Goal: Check status: Check status

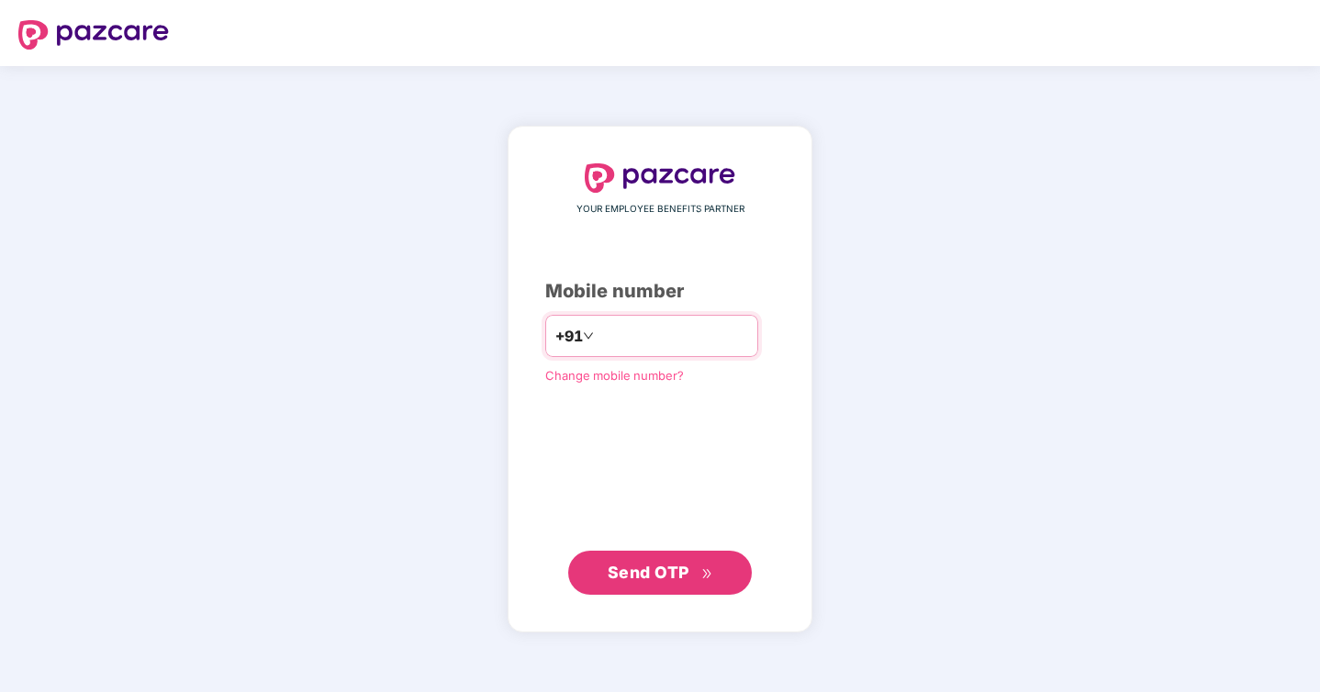
click at [603, 338] on input "number" at bounding box center [672, 335] width 151 height 29
type input "**********"
click at [667, 584] on button "Send OTP" at bounding box center [660, 573] width 184 height 44
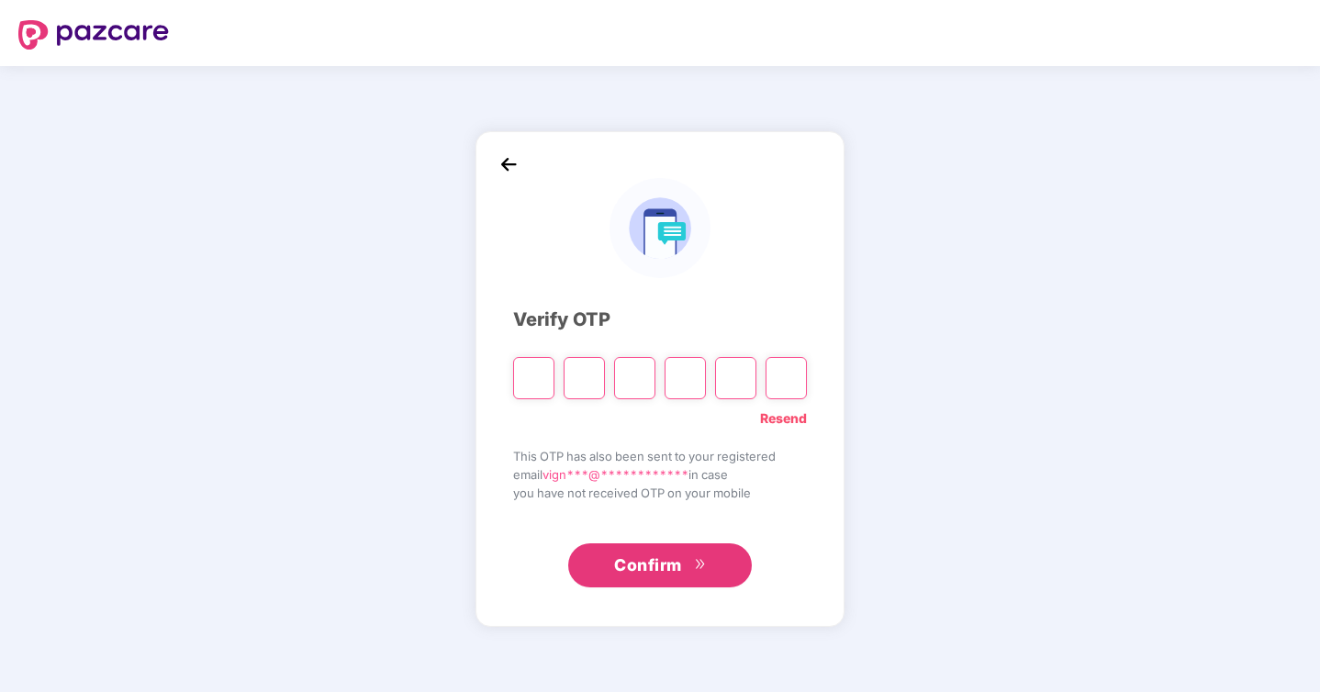
type input "*"
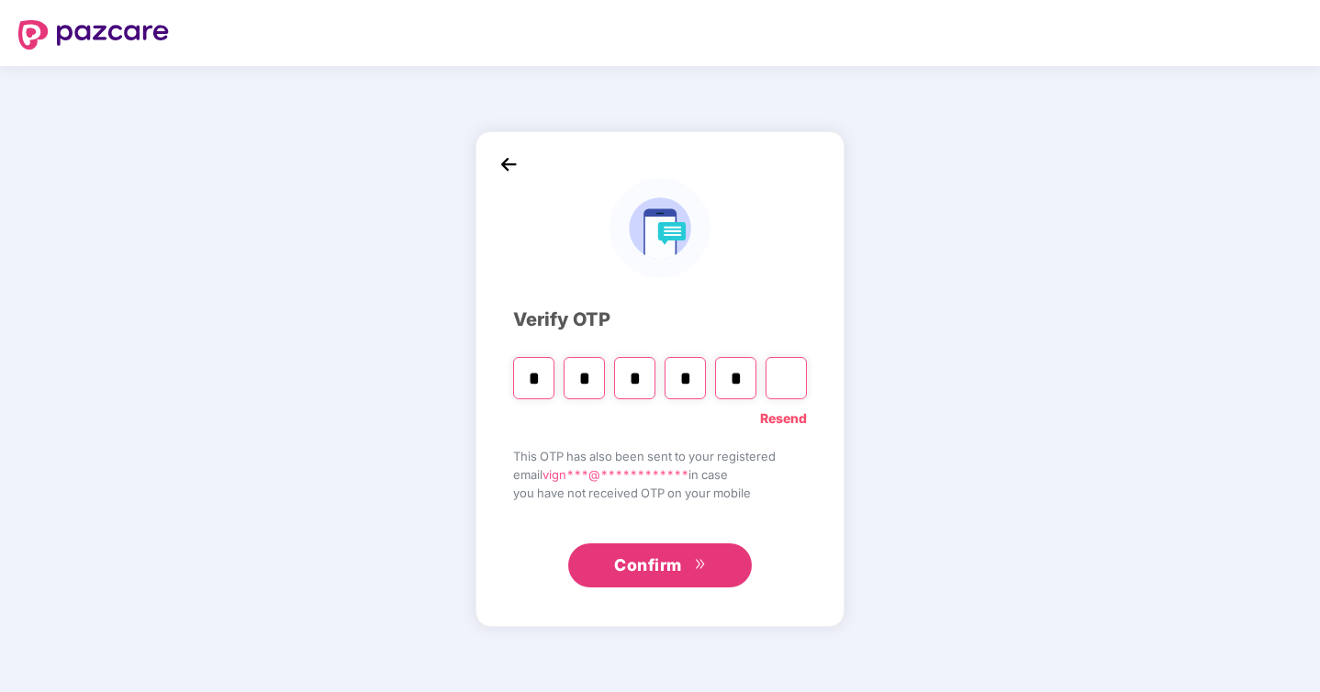
type input "*"
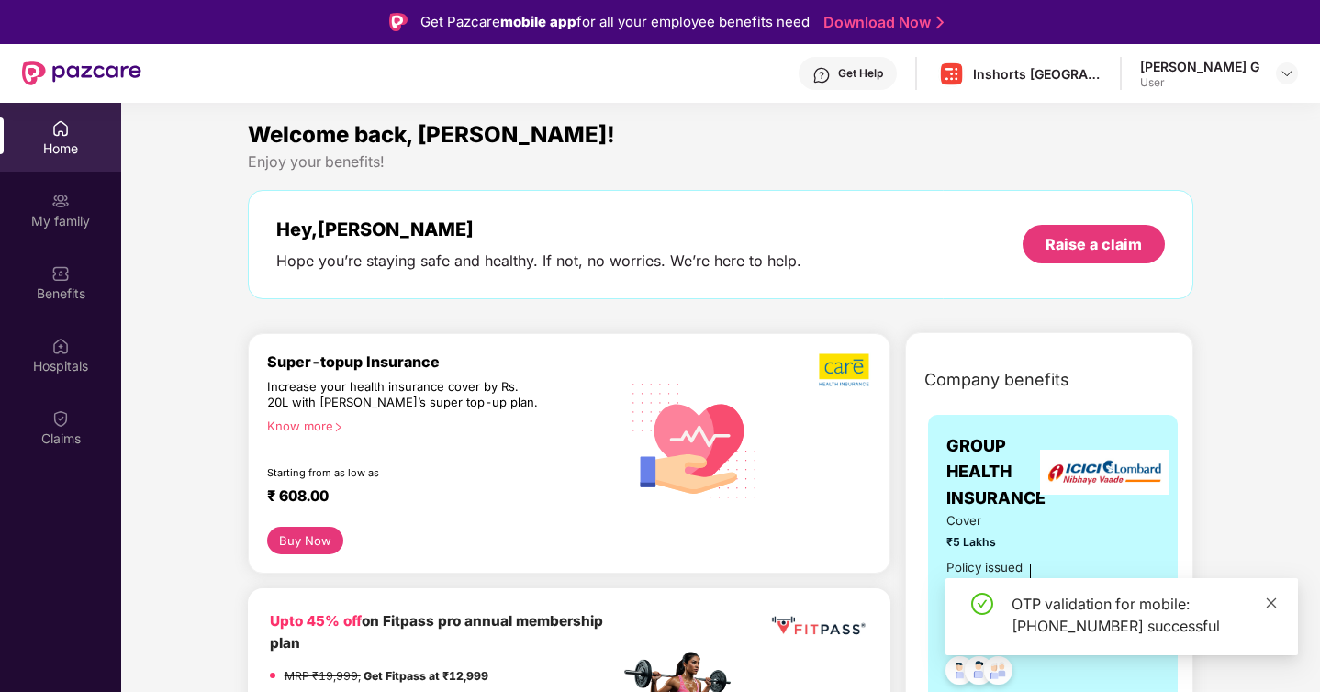
click at [1272, 604] on icon "close" at bounding box center [1271, 602] width 10 height 10
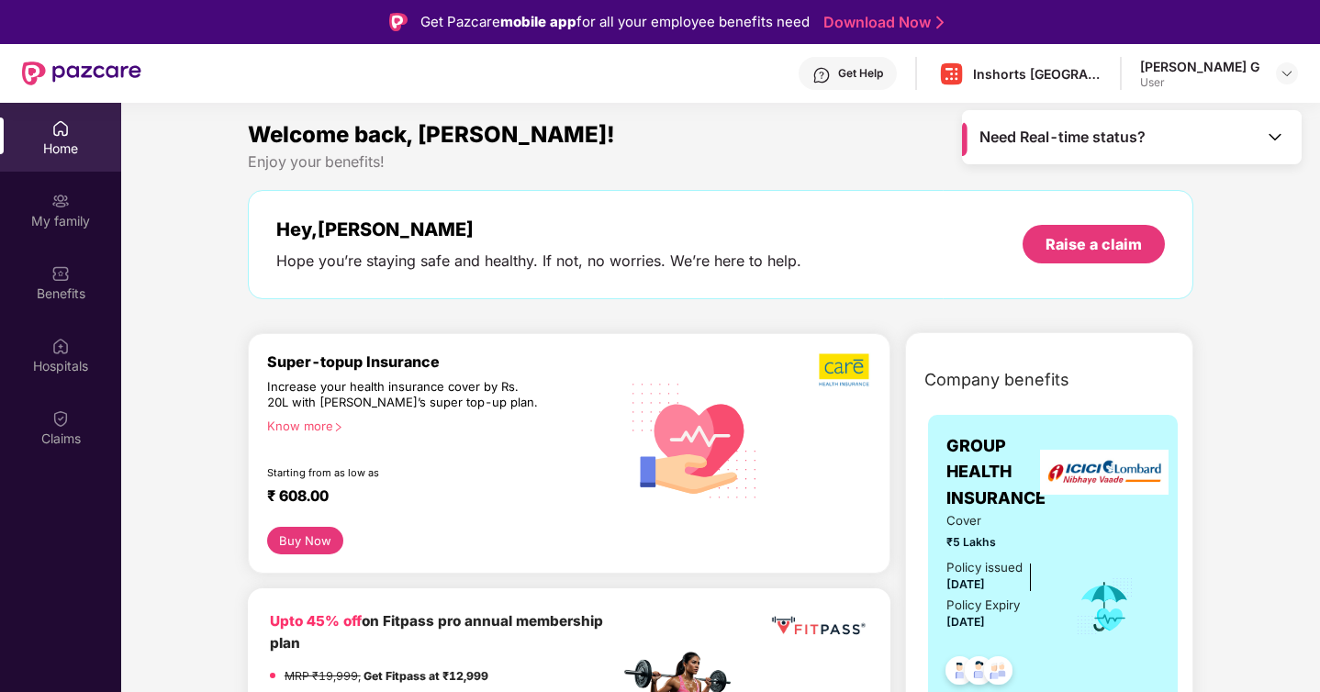
click at [1280, 141] on img at bounding box center [1274, 137] width 18 height 18
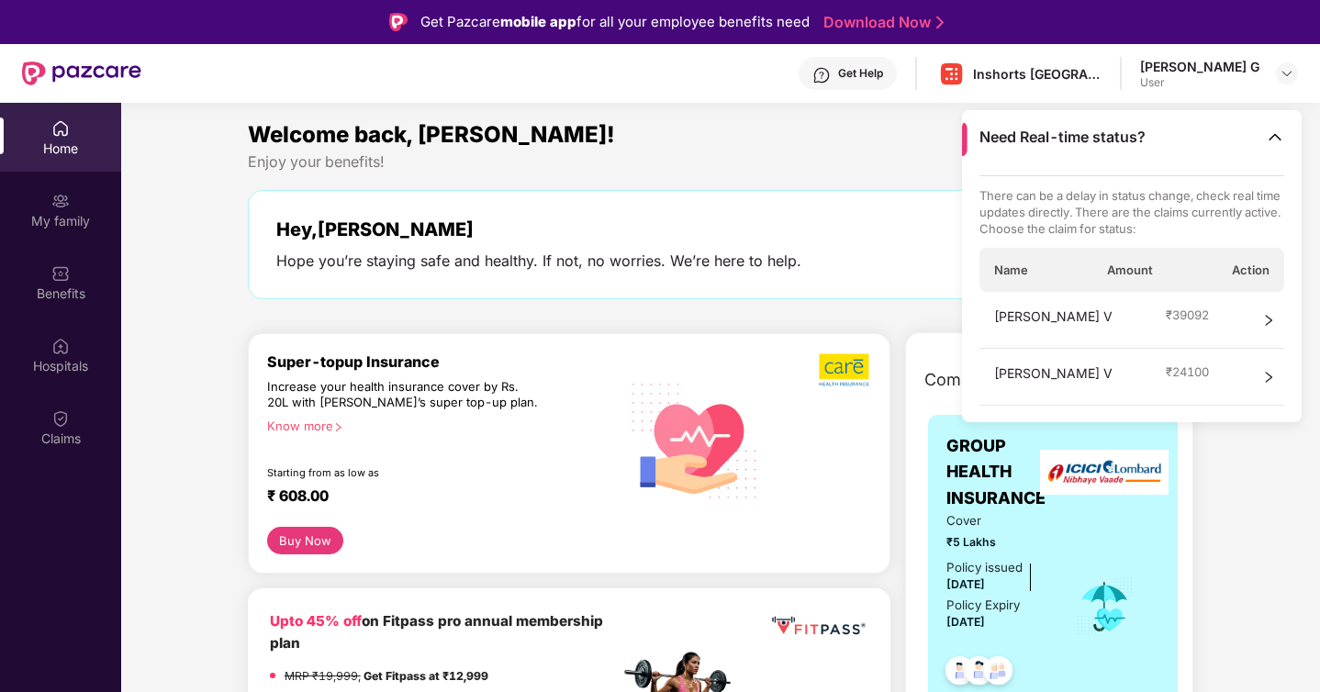
click at [1206, 322] on div "[PERSON_NAME] V ₹ 39092" at bounding box center [1132, 320] width 306 height 57
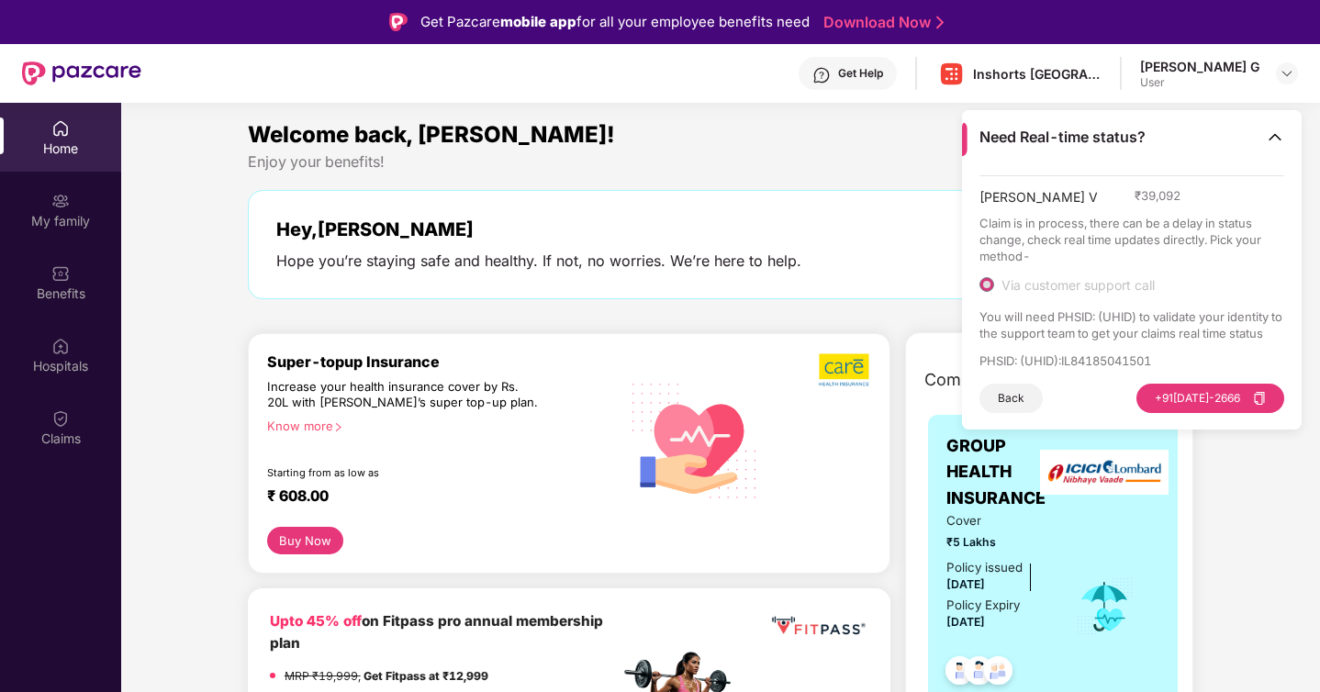
click at [1065, 222] on p "Claim is in process, there can be a delay in status change, check real time upd…" at bounding box center [1132, 240] width 306 height 50
click at [1079, 244] on p "Claim is in process, there can be a delay in status change, check real time upd…" at bounding box center [1132, 240] width 306 height 50
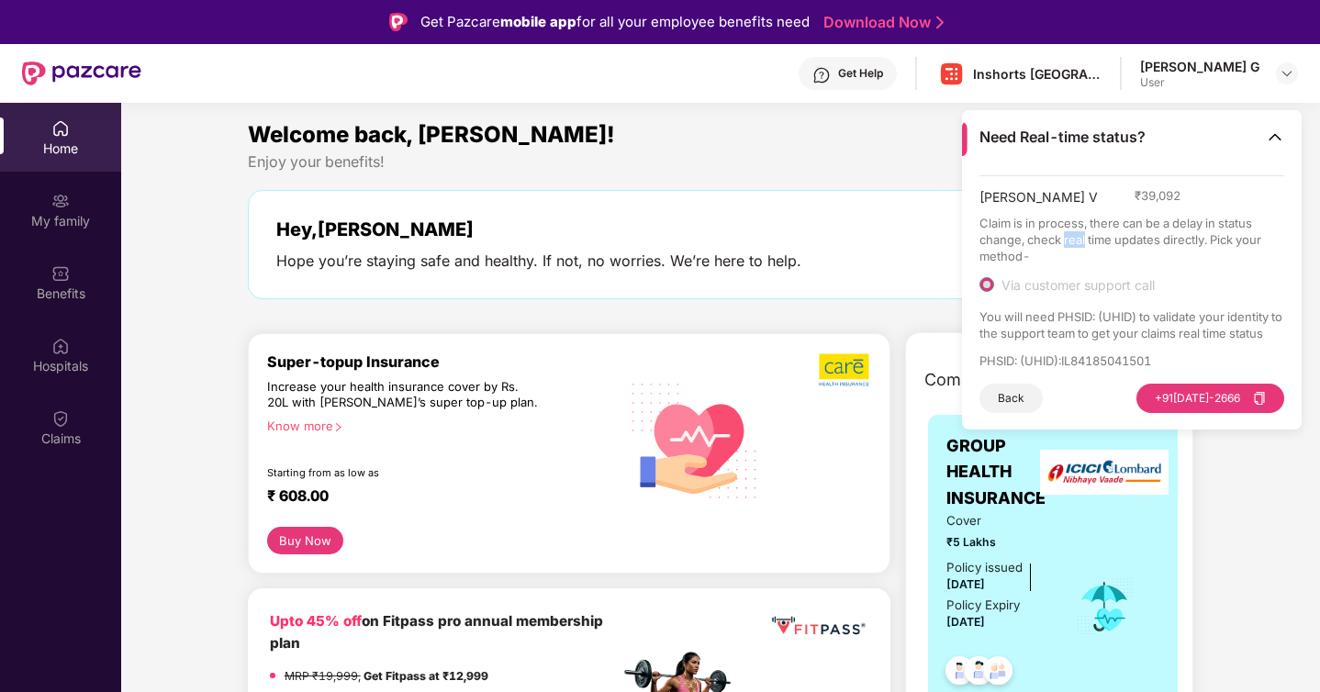
click at [1079, 244] on p "Claim is in process, there can be a delay in status change, check real time upd…" at bounding box center [1132, 240] width 306 height 50
click at [1107, 243] on p "Claim is in process, there can be a delay in status change, check real time upd…" at bounding box center [1132, 240] width 306 height 50
click at [1069, 308] on p "You will need PHSID: (UHID) to validate your identity to the support team to ge…" at bounding box center [1132, 324] width 306 height 33
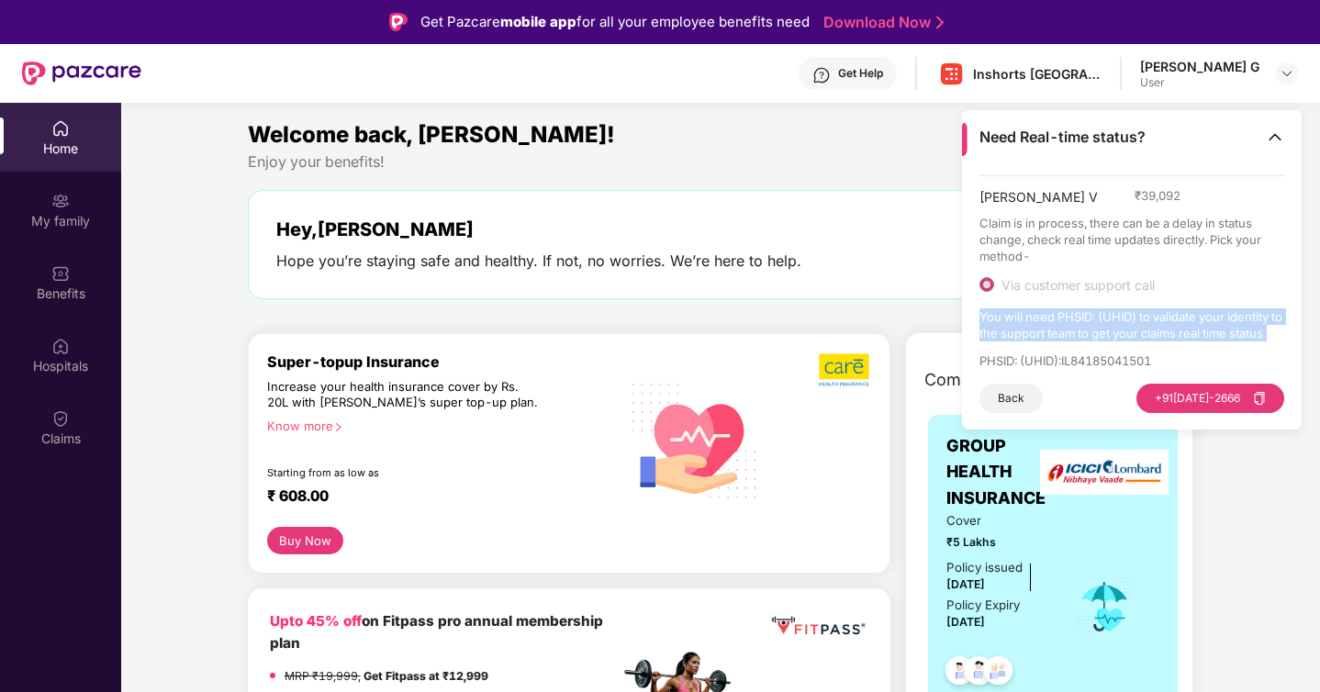
click at [1094, 318] on p "You will need PHSID: (UHID) to validate your identity to the support team to ge…" at bounding box center [1132, 324] width 306 height 33
click at [1131, 319] on p "You will need PHSID: (UHID) to validate your identity to the support team to ge…" at bounding box center [1132, 324] width 306 height 33
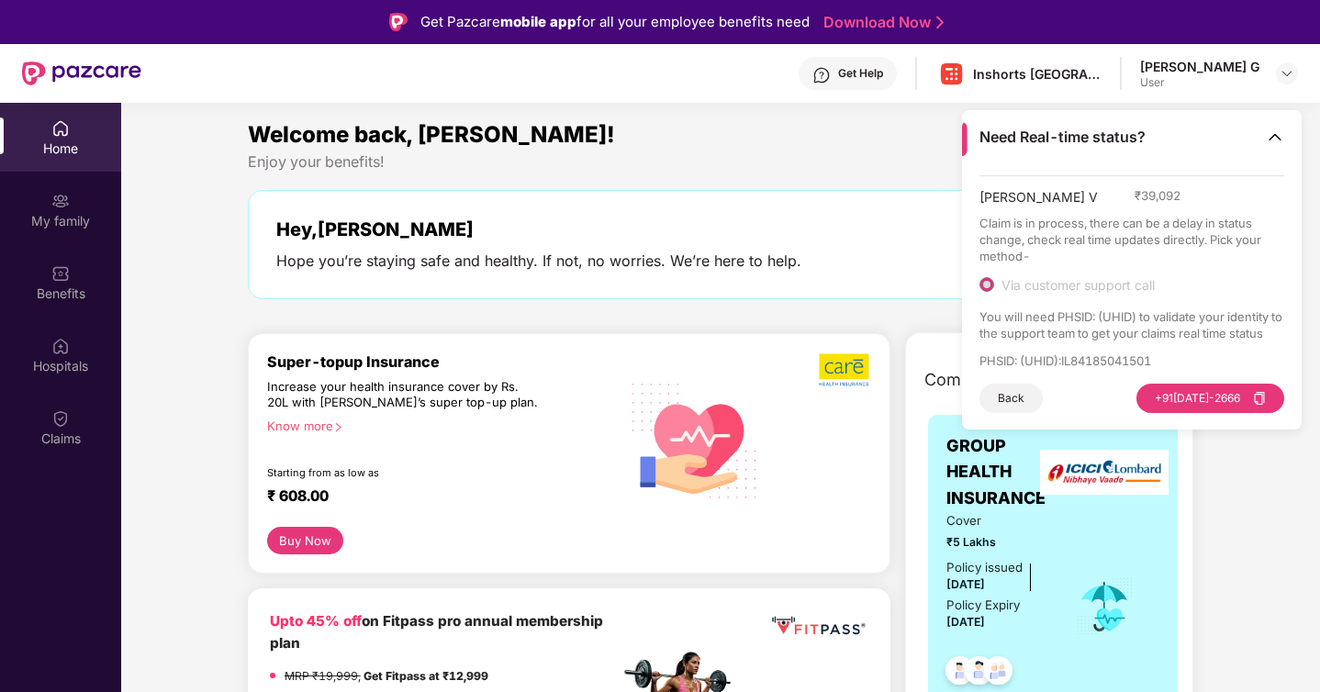
click at [1131, 319] on p "You will need PHSID: (UHID) to validate your identity to the support team to ge…" at bounding box center [1132, 324] width 306 height 33
click at [1158, 319] on p "You will need PHSID: (UHID) to validate your identity to the support team to ge…" at bounding box center [1132, 324] width 306 height 33
click at [1104, 227] on p "Claim is in process, there can be a delay in status change, check real time upd…" at bounding box center [1132, 240] width 306 height 50
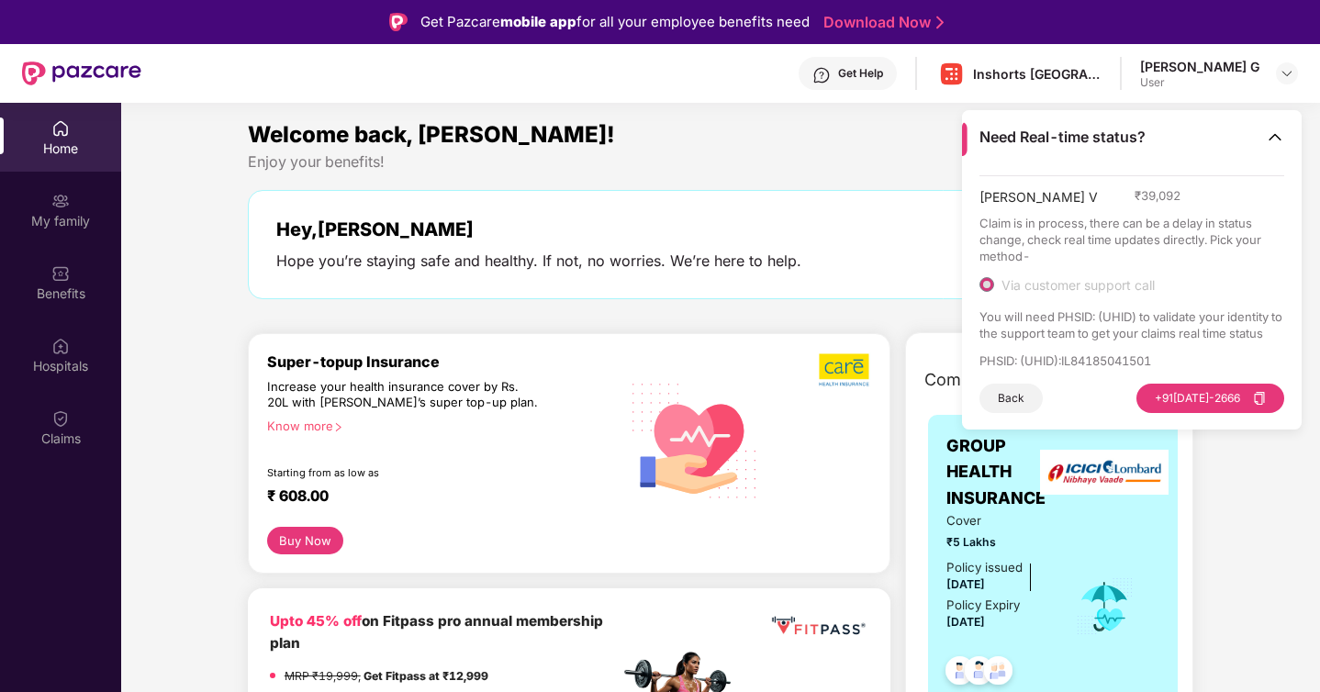
click at [1104, 227] on p "Claim is in process, there can be a delay in status change, check real time upd…" at bounding box center [1132, 240] width 306 height 50
click at [1087, 282] on span "Via customer support call" at bounding box center [1078, 285] width 168 height 17
click at [1084, 280] on span "Via customer support call" at bounding box center [1078, 285] width 168 height 17
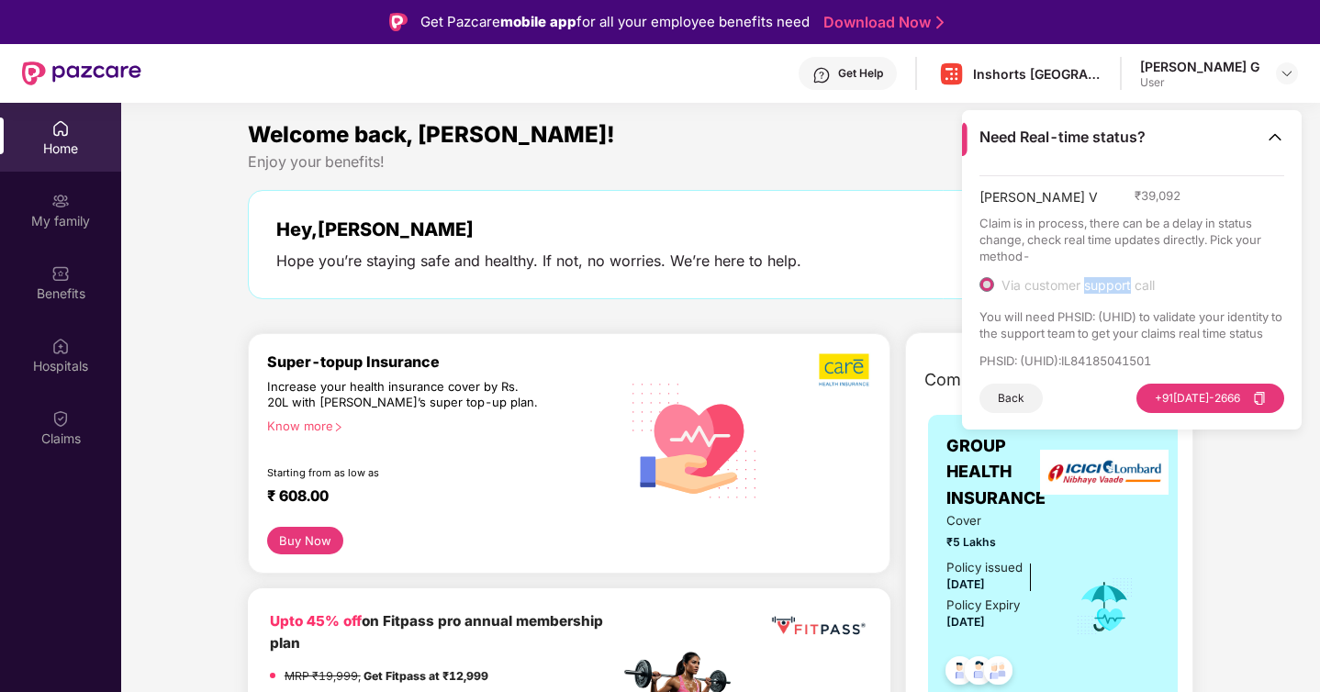
click at [1084, 280] on span "Via customer support call" at bounding box center [1078, 285] width 168 height 17
click at [1097, 289] on span "Via customer support call" at bounding box center [1078, 285] width 168 height 17
click at [1095, 314] on p "You will need PHSID: (UHID) to validate your identity to the support team to ge…" at bounding box center [1132, 324] width 306 height 33
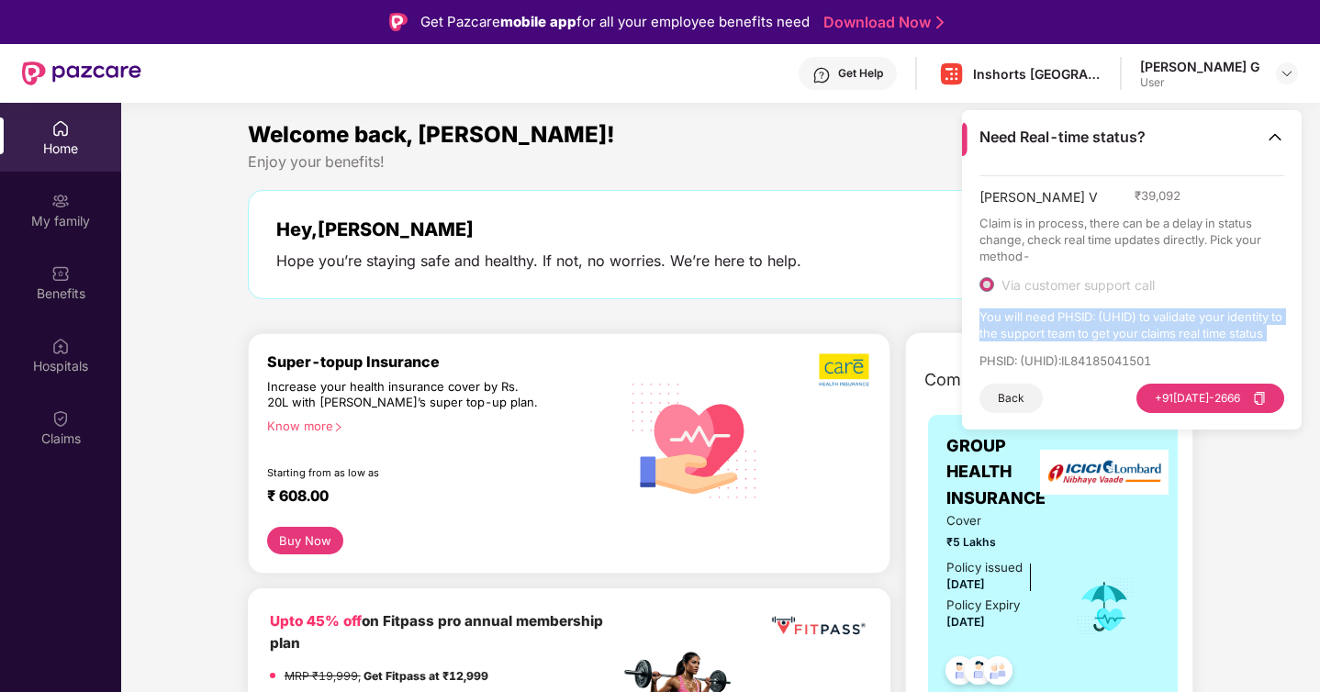
click at [1095, 314] on p "You will need PHSID: (UHID) to validate your identity to the support team to ge…" at bounding box center [1132, 324] width 306 height 33
click at [1115, 329] on p "You will need PHSID: (UHID) to validate your identity to the support team to ge…" at bounding box center [1132, 324] width 306 height 33
click at [1117, 352] on p "PHSID: (UHID) : IL84185041501" at bounding box center [1132, 360] width 306 height 17
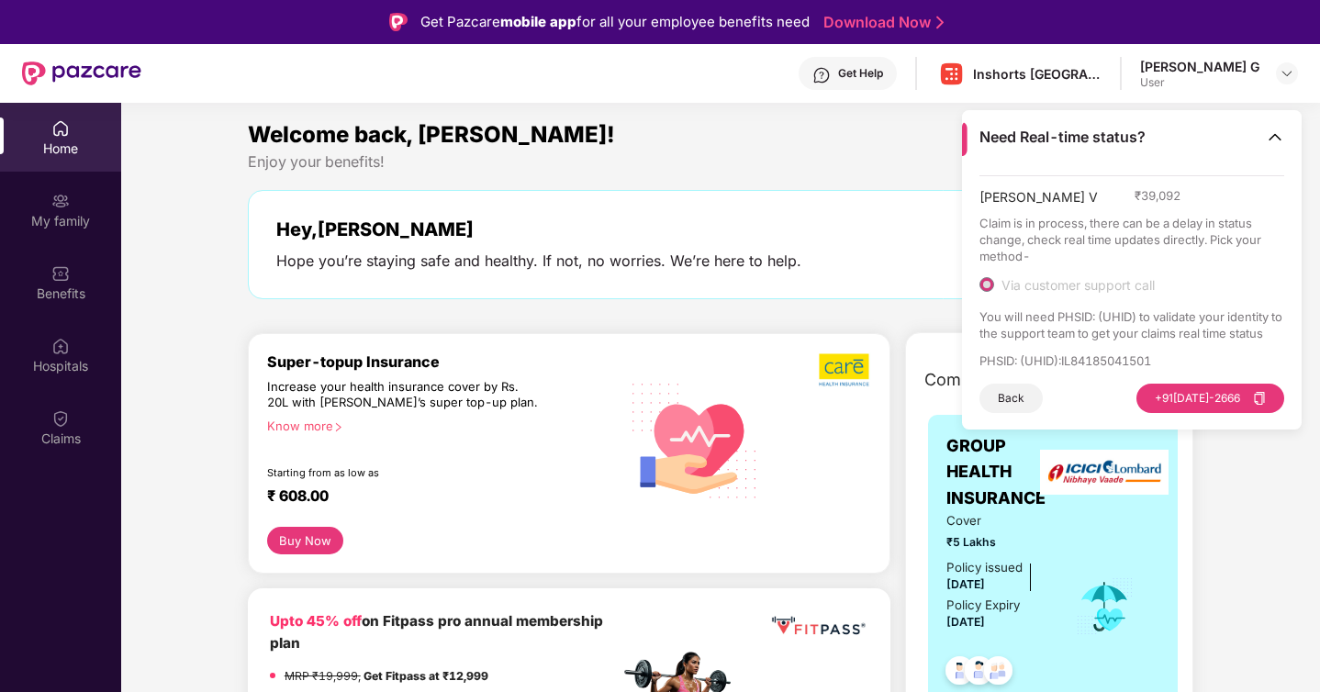
click at [1117, 352] on p "PHSID: (UHID) : IL84185041501" at bounding box center [1132, 360] width 306 height 17
click at [1157, 352] on p "PHSID: (UHID) : IL84185041501" at bounding box center [1132, 360] width 306 height 17
click at [1207, 398] on button "[PHONE_NUMBER][DATE]" at bounding box center [1210, 398] width 148 height 29
click at [1229, 391] on button "[PHONE_NUMBER][DATE]" at bounding box center [1210, 398] width 148 height 29
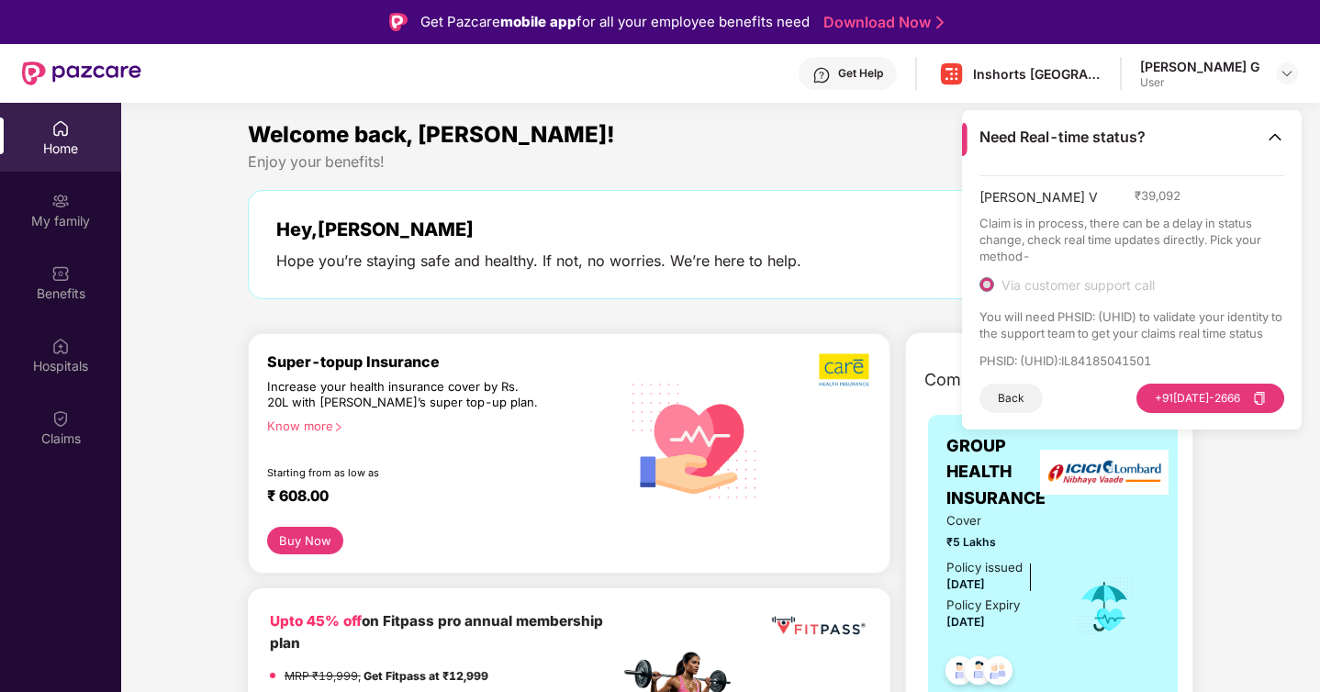
click at [892, 313] on div "Welcome back, [PERSON_NAME]! Enjoy your benefits! Hey, [PERSON_NAME] Hope you’r…" at bounding box center [720, 217] width 961 height 200
click at [79, 425] on div "Claims" at bounding box center [60, 427] width 121 height 69
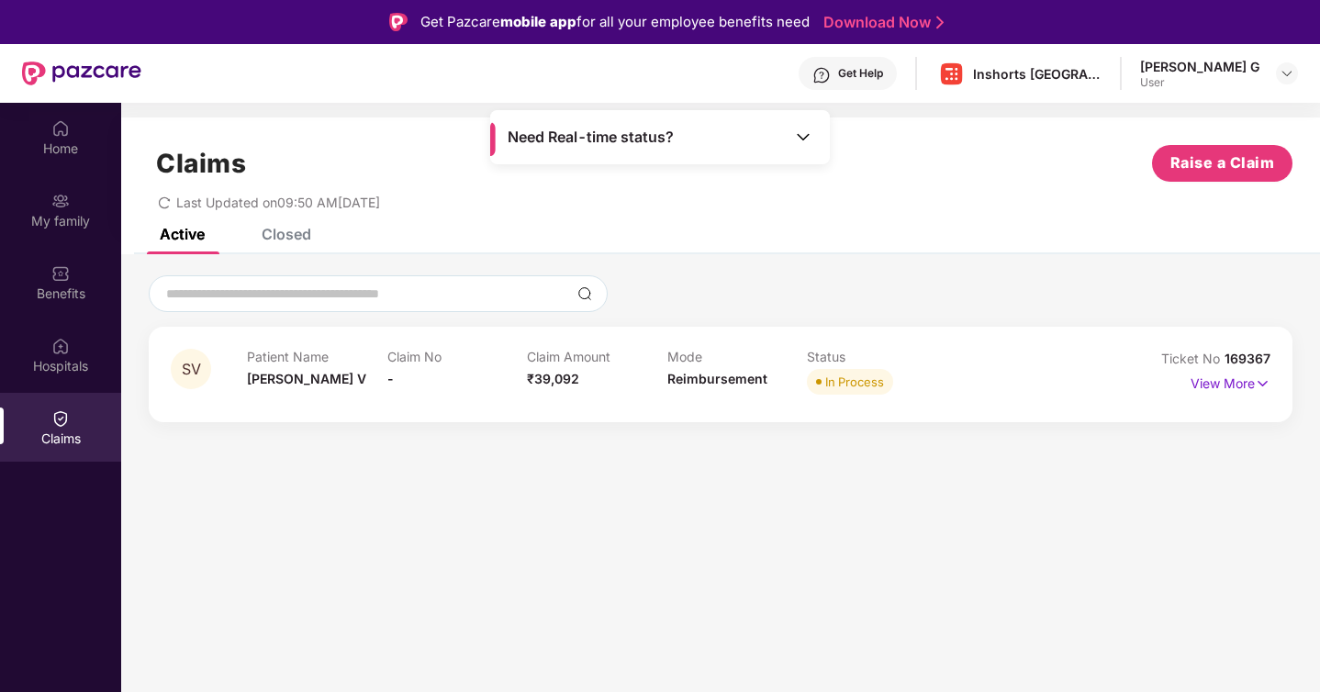
click at [776, 452] on section "Claims Raise a Claim Last Updated on 09:50 AM[DATE] Active Closed SV Patient Na…" at bounding box center [720, 449] width 1198 height 692
click at [1232, 386] on p "View More" at bounding box center [1230, 381] width 80 height 25
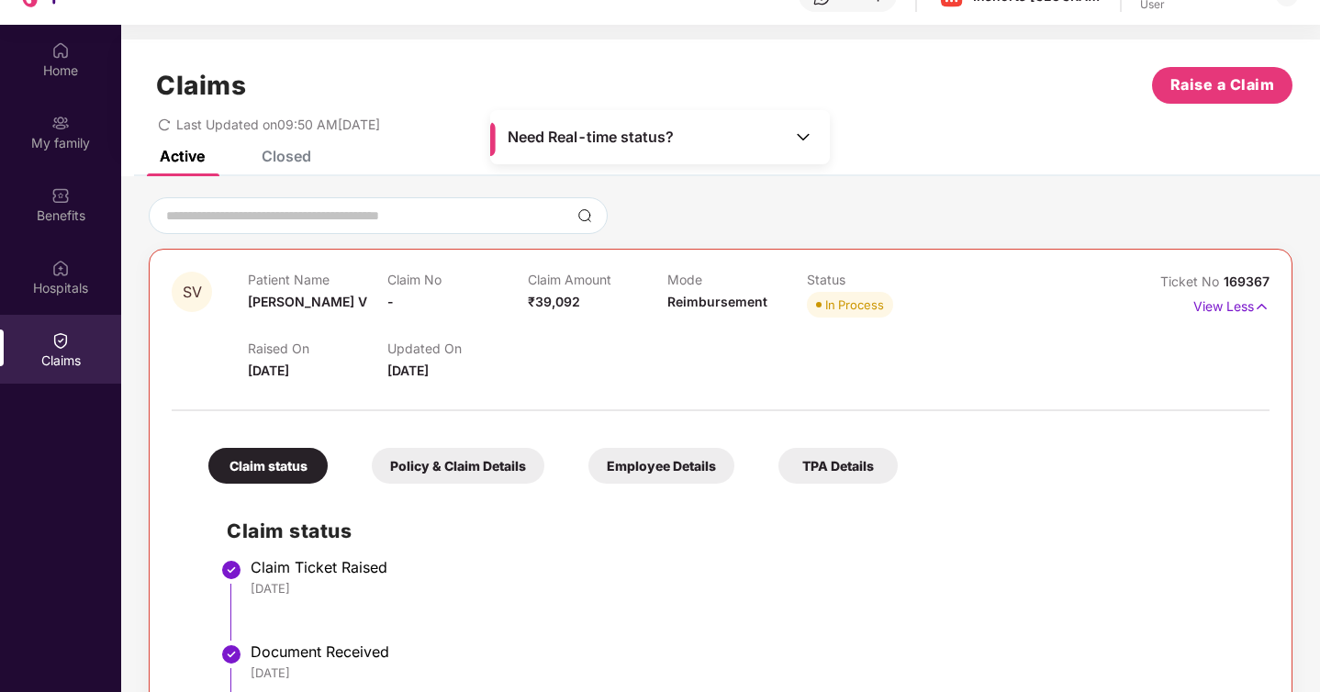
scroll to position [74, 0]
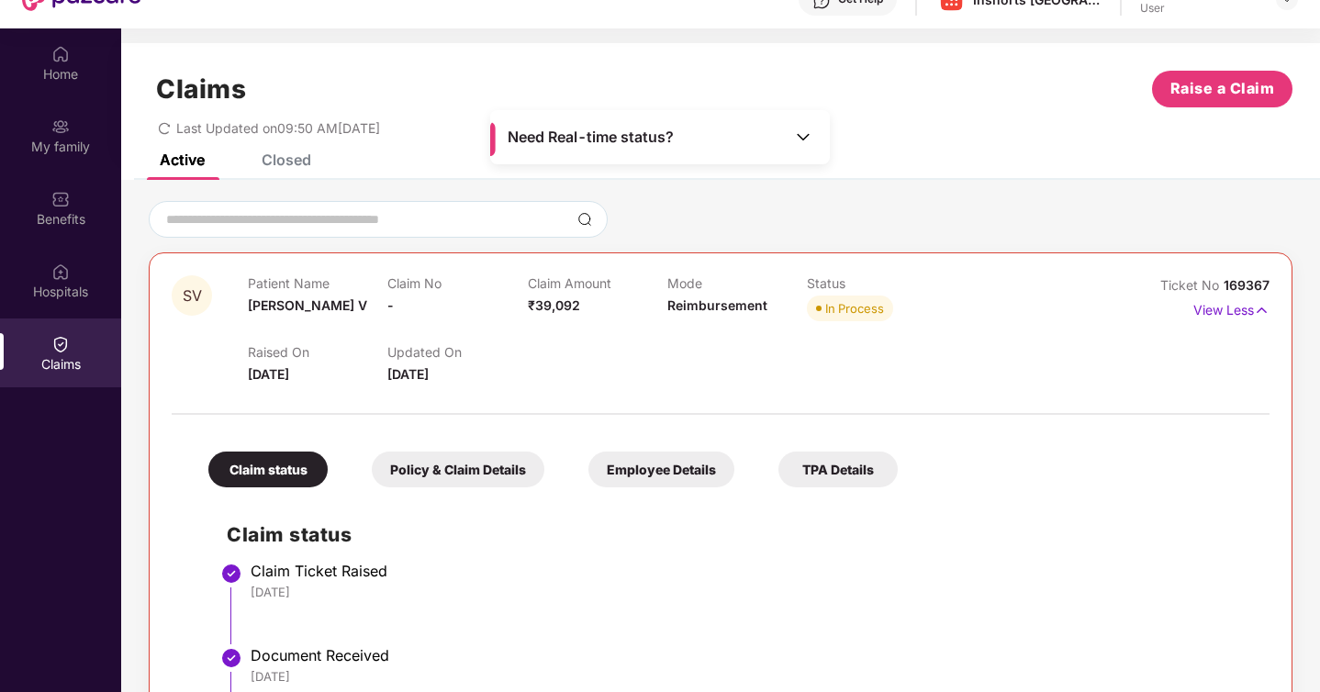
click at [875, 158] on div "Active Closed" at bounding box center [720, 167] width 1198 height 26
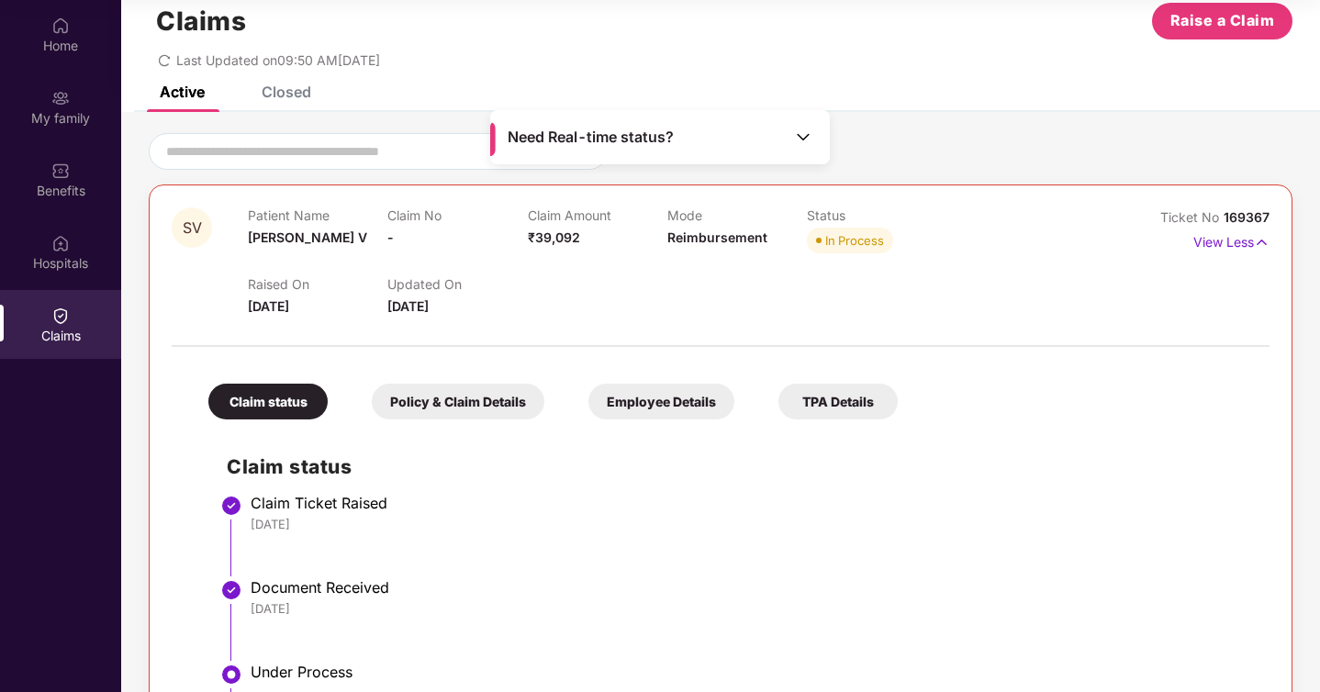
scroll to position [0, 0]
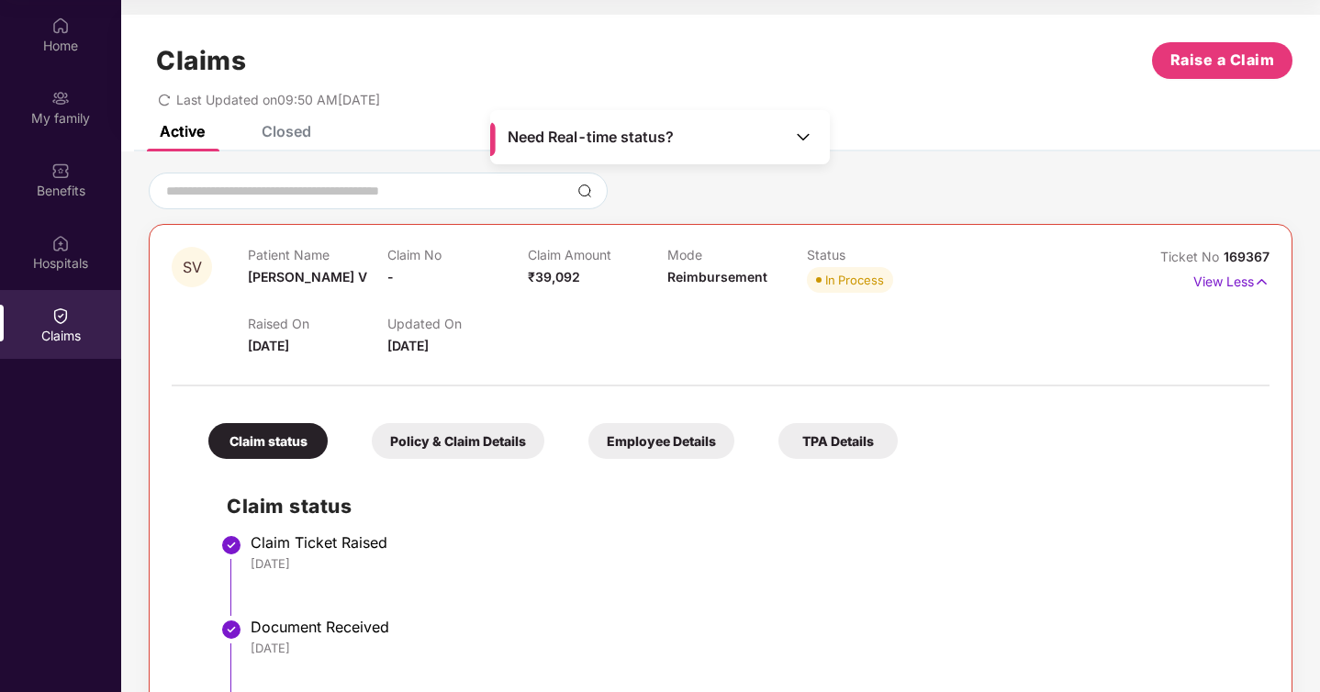
click at [1074, 500] on h2 "Claim status" at bounding box center [739, 506] width 1024 height 30
